Goal: Task Accomplishment & Management: Complete application form

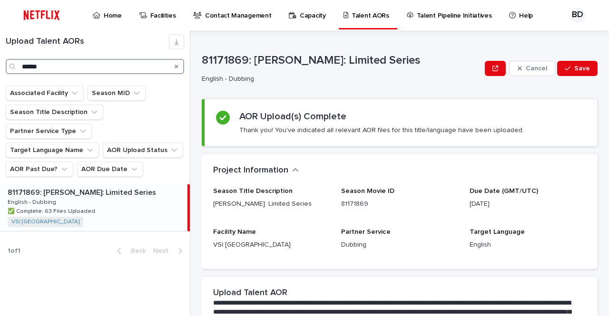
drag, startPoint x: 78, startPoint y: 61, endPoint x: 0, endPoint y: 60, distance: 77.5
click at [0, 60] on div "Upload Talent AORs ******" at bounding box center [95, 54] width 190 height 40
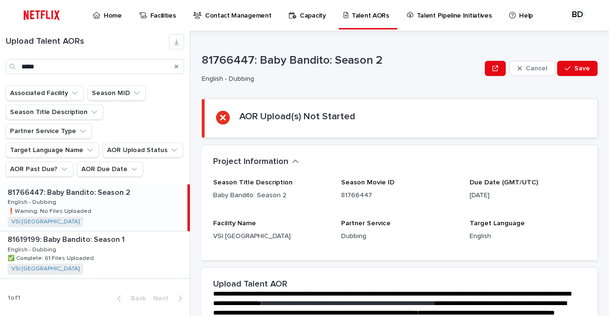
click at [131, 204] on div "81766447: Baby Bandito: Season 2 81766447: Baby Bandito: Season 2 English - Dub…" at bounding box center [93, 207] width 187 height 47
type input "****"
click at [0, 184] on div "Associated Facility Season MID Season Title Description Partner Service Type Ta…" at bounding box center [95, 135] width 190 height 99
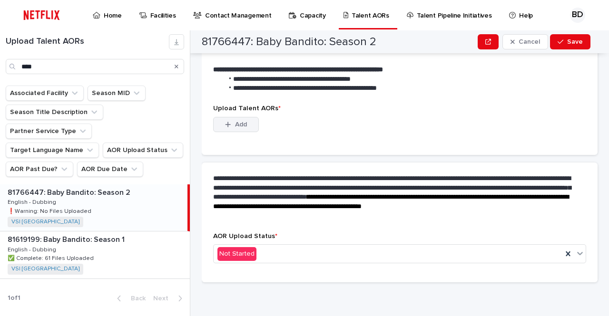
click at [242, 127] on button "Add" at bounding box center [236, 124] width 46 height 15
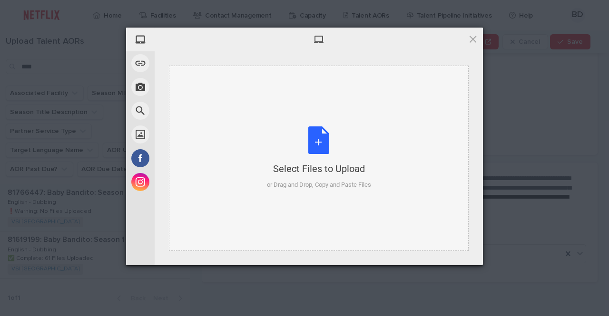
click at [339, 144] on div "Select Files to Upload or Drag and Drop, Copy and Paste Files" at bounding box center [319, 157] width 104 height 63
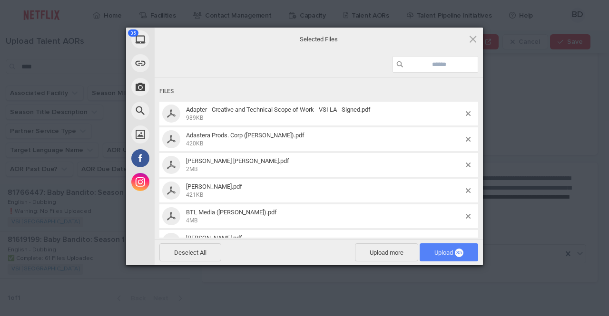
click at [433, 257] on span "Upload 35" at bounding box center [448, 252] width 58 height 18
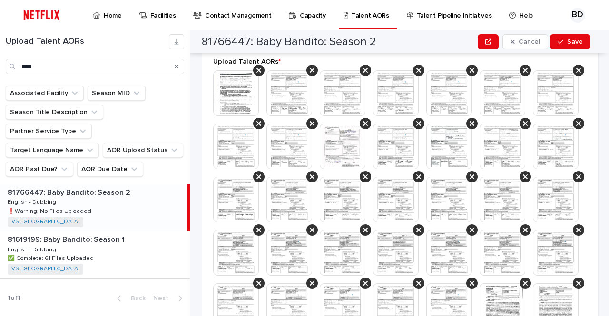
scroll to position [424, 0]
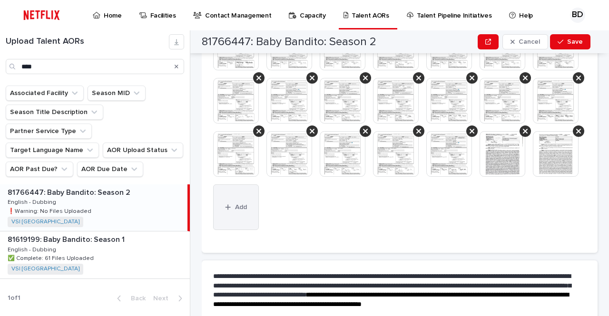
click at [224, 230] on button "Add" at bounding box center [236, 207] width 46 height 46
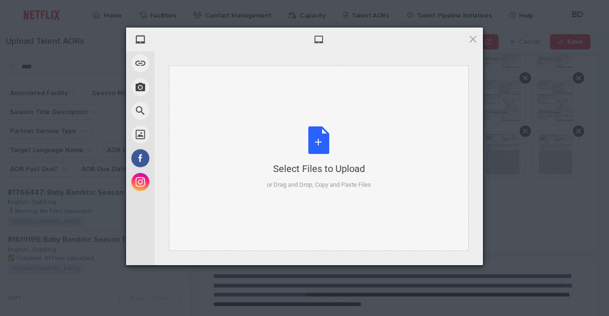
click at [223, 136] on div "Select Files to Upload or Drag and Drop, Copy and Paste Files" at bounding box center [319, 158] width 300 height 185
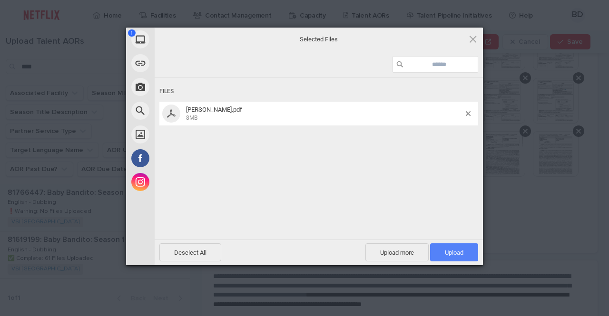
click at [457, 246] on span "Upload 1" at bounding box center [454, 252] width 48 height 18
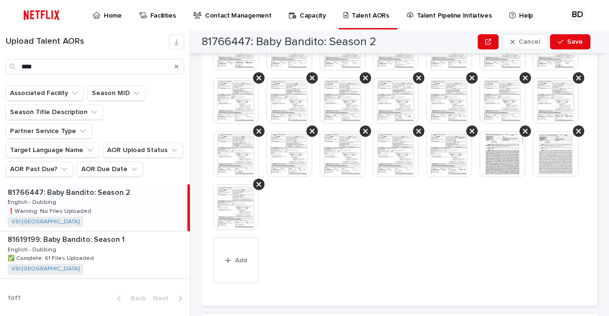
click at [567, 147] on div at bounding box center [399, 78] width 373 height 320
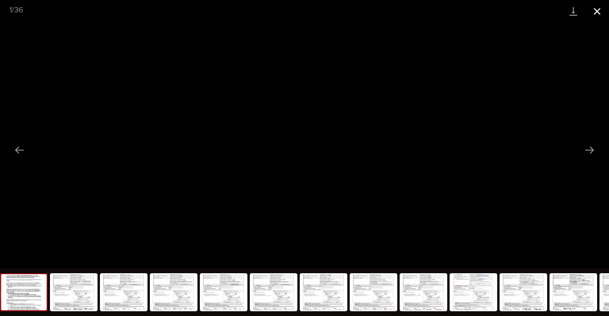
click at [592, 8] on button "Close gallery" at bounding box center [597, 11] width 24 height 22
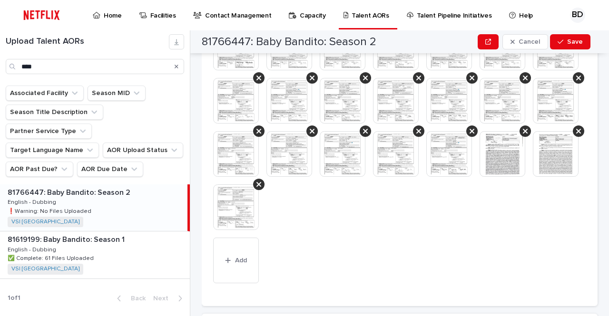
click at [590, 171] on div "**********" at bounding box center [405, 173] width 407 height 286
click at [573, 142] on div at bounding box center [399, 78] width 373 height 320
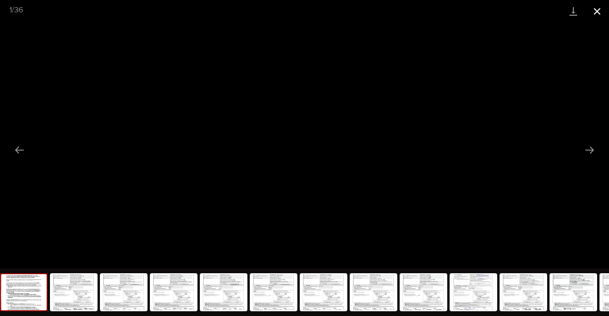
click at [592, 16] on button "Close gallery" at bounding box center [597, 11] width 24 height 22
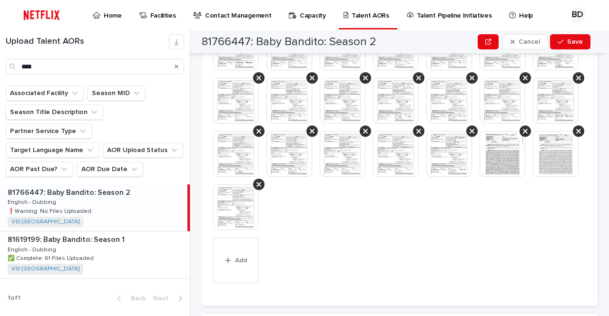
drag, startPoint x: 176, startPoint y: 65, endPoint x: 193, endPoint y: 85, distance: 25.6
click at [176, 65] on icon "Search" at bounding box center [177, 67] width 4 height 6
click at [299, 245] on div "This file cannot be opened Download File Add" at bounding box center [399, 102] width 373 height 369
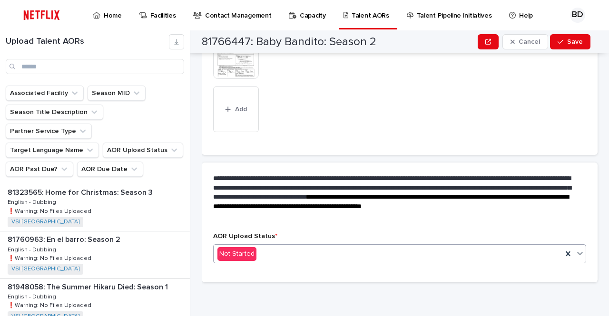
scroll to position [576, 0]
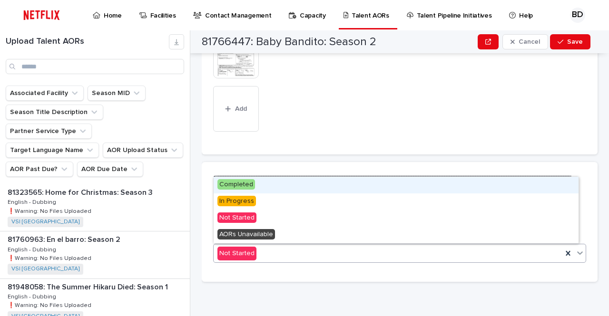
click at [271, 248] on div "Not Started" at bounding box center [388, 254] width 349 height 16
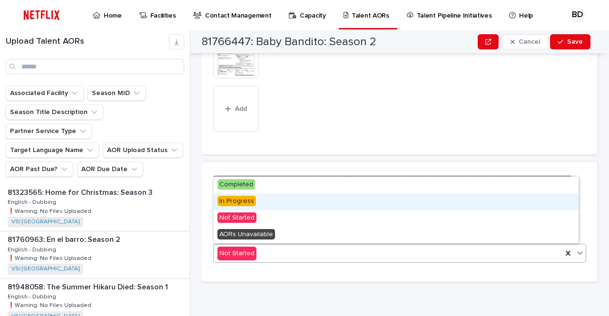
click at [273, 203] on div "In Progress" at bounding box center [396, 202] width 365 height 17
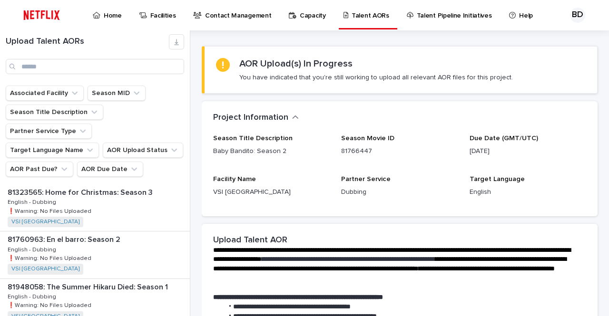
scroll to position [0, 0]
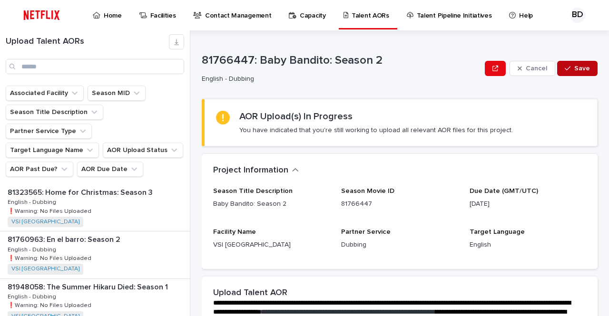
click at [564, 69] on icon "button" at bounding box center [567, 69] width 6 height 4
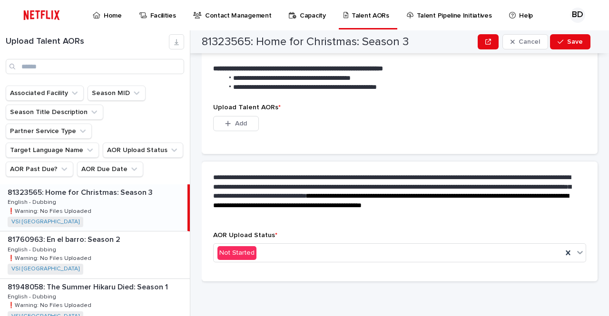
scroll to position [272, 0]
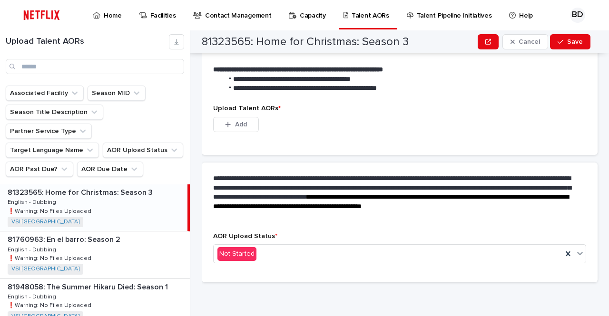
click at [574, 56] on p "**********" at bounding box center [394, 37] width 362 height 38
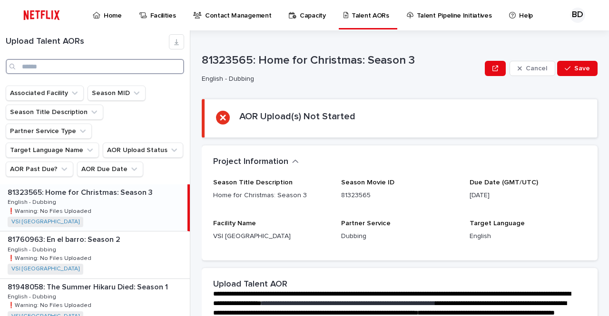
click at [59, 64] on input "Search" at bounding box center [95, 66] width 178 height 15
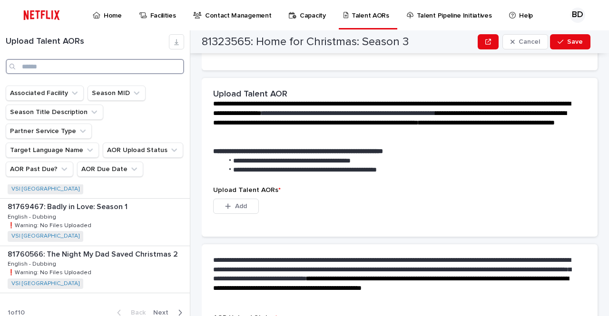
scroll to position [1320, 0]
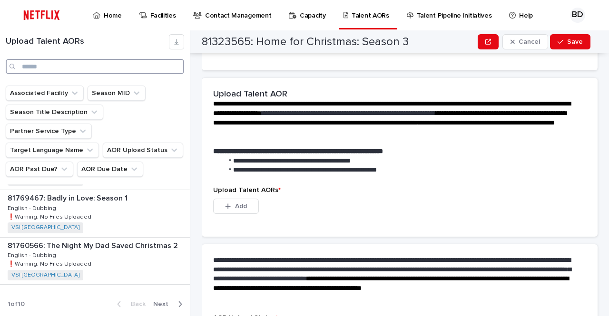
click at [61, 70] on input "Search" at bounding box center [95, 66] width 178 height 15
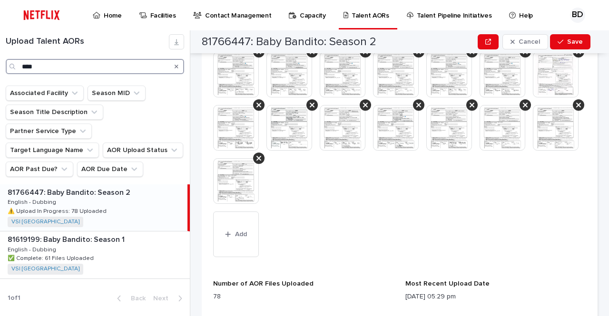
scroll to position [523, 0]
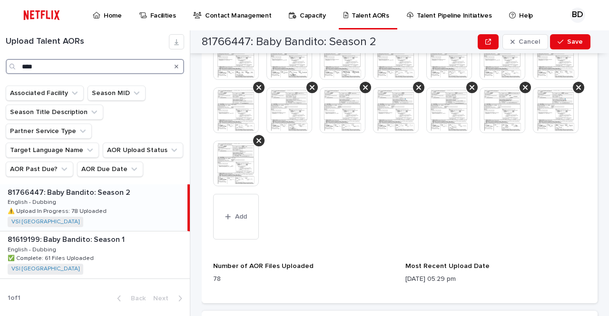
type input "****"
